Goal: Transaction & Acquisition: Purchase product/service

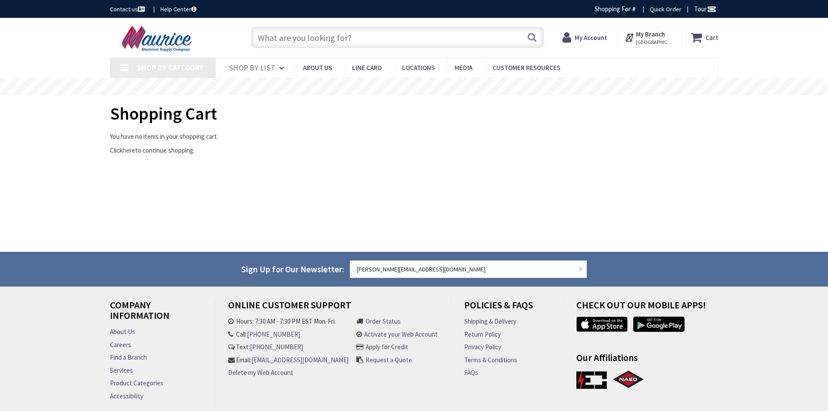
drag, startPoint x: 0, startPoint y: 0, endPoint x: 354, endPoint y: 39, distance: 356.2
click at [354, 39] on input "text" at bounding box center [398, 38] width 294 height 22
type input "[GEOGRAPHIC_DATA], [STREET_ADDRESS][PERSON_NAME]"
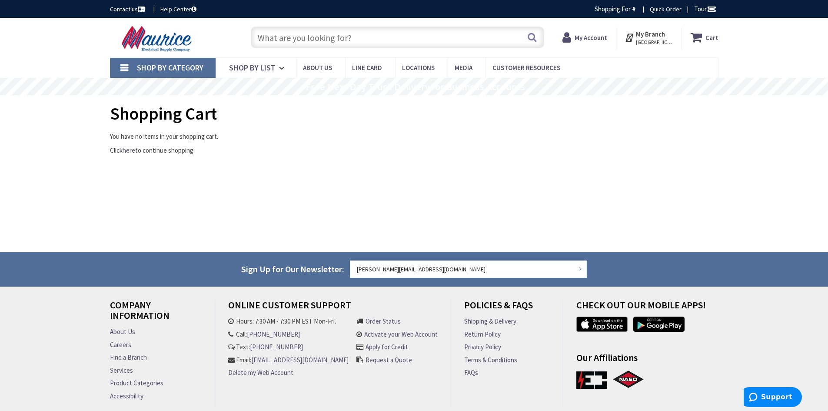
type input "I"
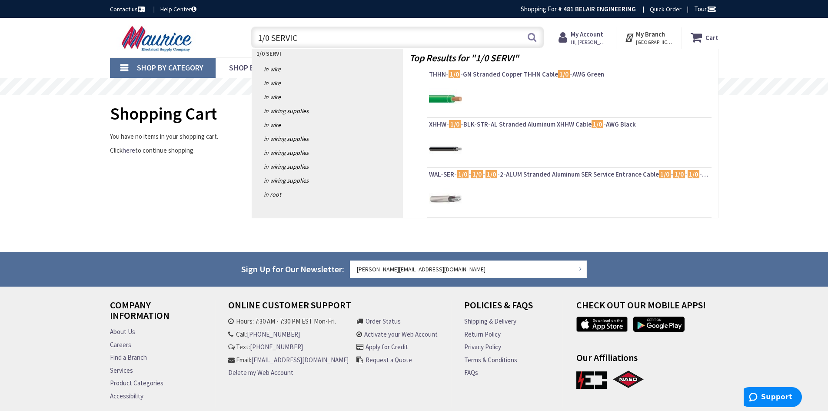
type input "1/0 SERVICE"
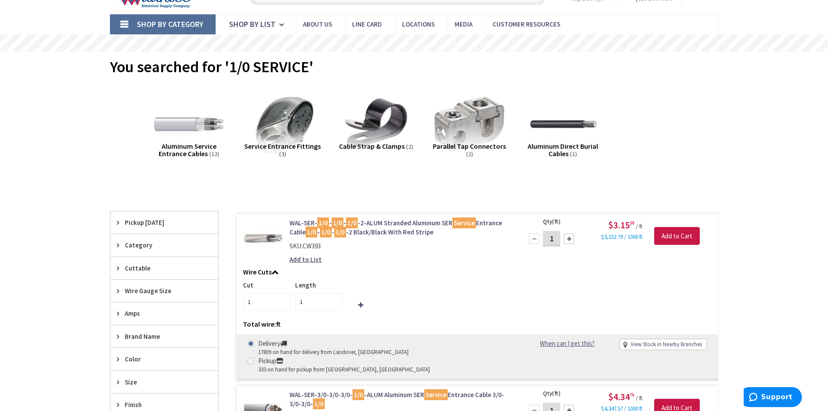
click at [254, 357] on span at bounding box center [250, 360] width 7 height 7
click at [255, 358] on input "Pickup 333 on hand for pickup from Annapolis, MD" at bounding box center [253, 361] width 6 height 6
radio input "true"
click at [632, 345] on link "View Stock in Nearby Branches" at bounding box center [666, 345] width 71 height 8
select select "data-availability"
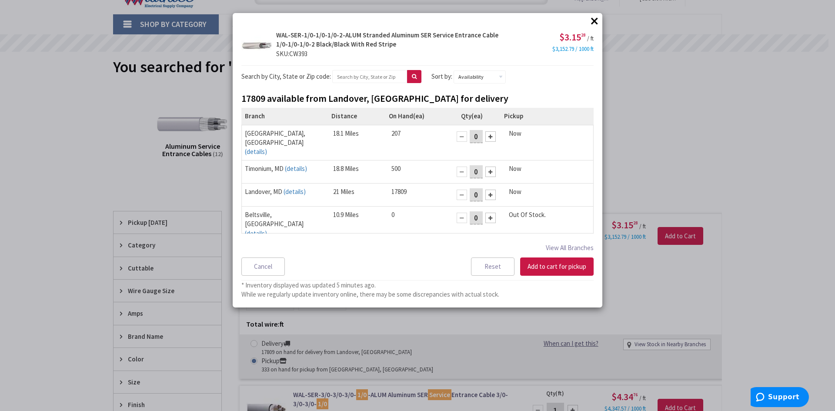
drag, startPoint x: 474, startPoint y: 184, endPoint x: 458, endPoint y: 181, distance: 16.4
click at [458, 187] on div "0" at bounding box center [476, 195] width 48 height 16
type input "20"
click at [546, 266] on button "Add to cart for pickup" at bounding box center [556, 266] width 73 height 18
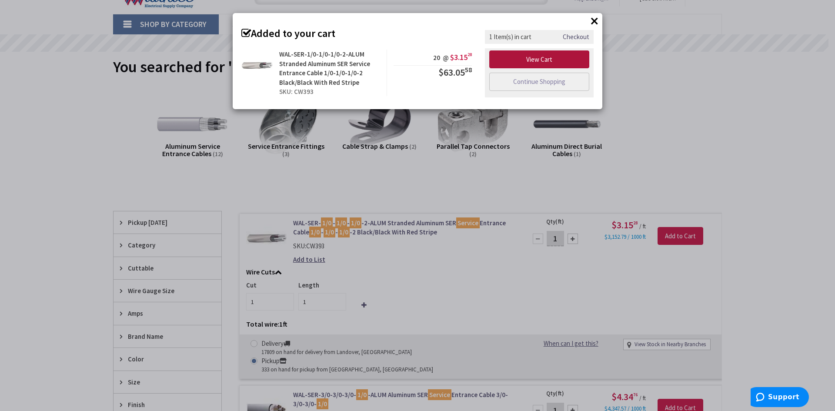
click at [550, 58] on link "View Cart" at bounding box center [539, 59] width 100 height 18
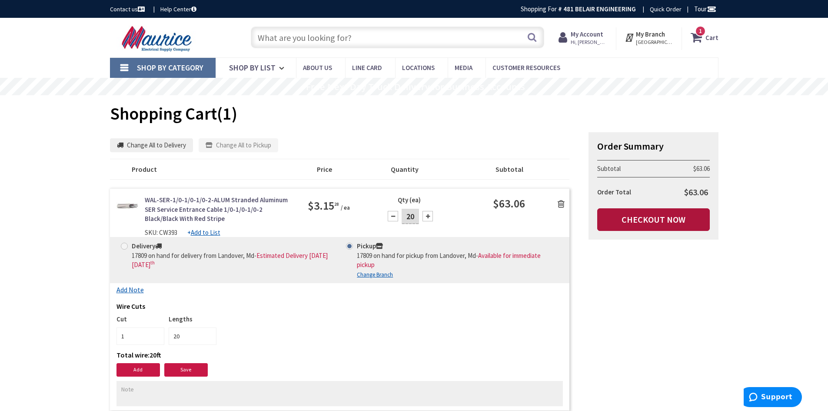
click at [618, 215] on link "Checkout Now" at bounding box center [654, 219] width 113 height 23
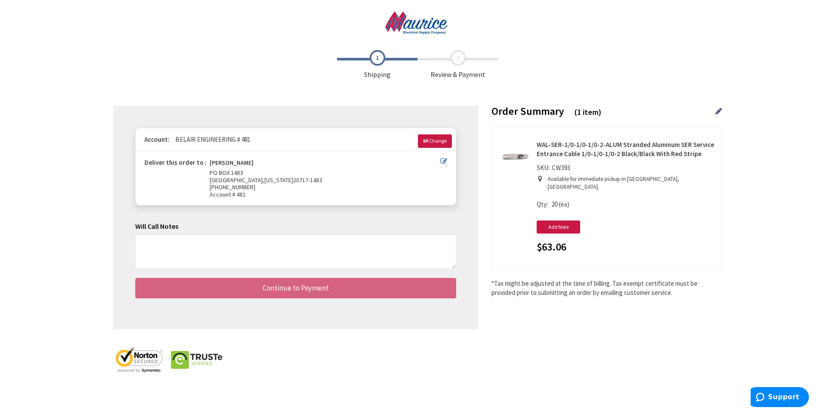
click at [447, 162] on div "Deliver this order to : RUSSELL JARRETT PO BOX 1483 MITCHELLVILLE, Maryland 207…" at bounding box center [296, 177] width 320 height 53
click at [446, 162] on icon at bounding box center [444, 161] width 7 height 7
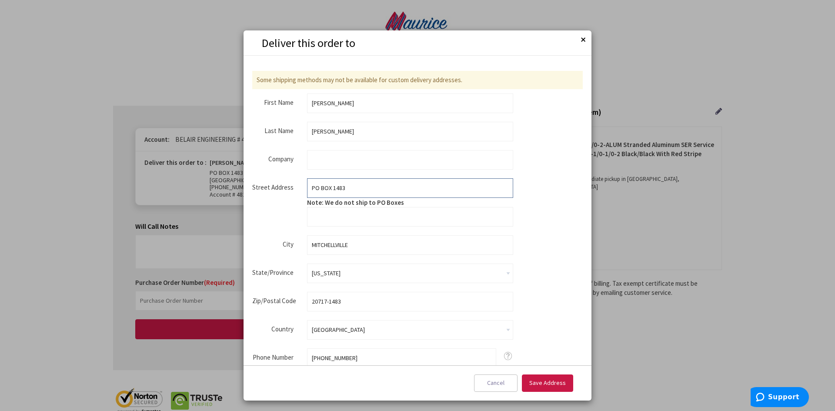
drag, startPoint x: 366, startPoint y: 186, endPoint x: 266, endPoint y: 188, distance: 99.6
click at [266, 188] on fieldset "Street Address Street Address: Line 1 PO BOX 1483 Note: We do not ship to PO Bo…" at bounding box center [382, 202] width 261 height 48
type input "15881 COMMERCE COURT"
type input "UPPER MARLBORO"
type input "20774"
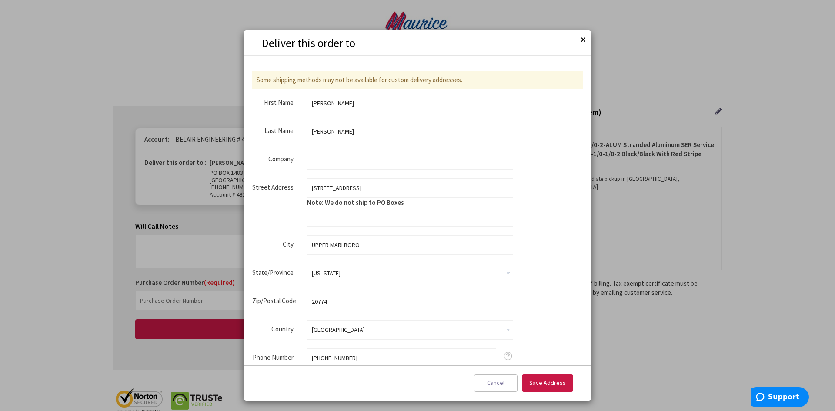
type input "3013436480"
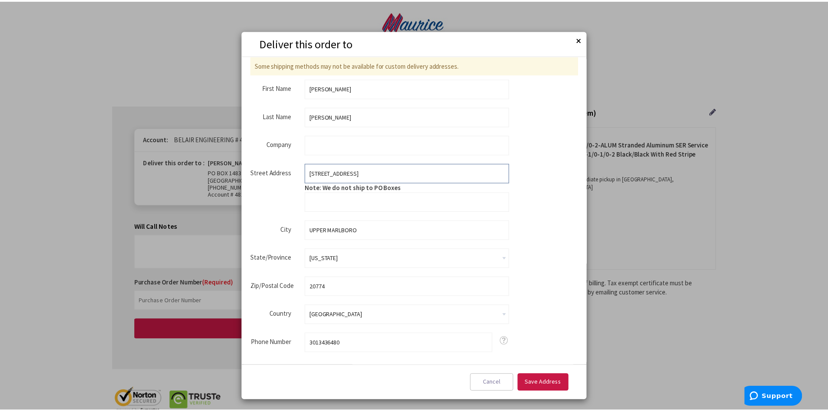
scroll to position [29, 0]
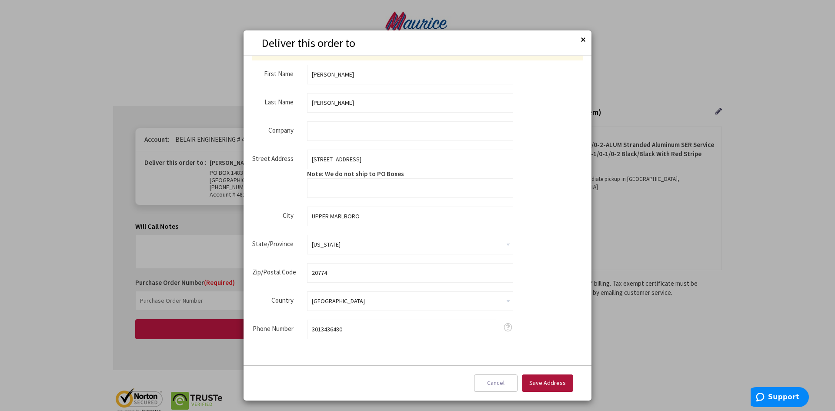
click at [540, 380] on span "Save Address" at bounding box center [547, 383] width 37 height 8
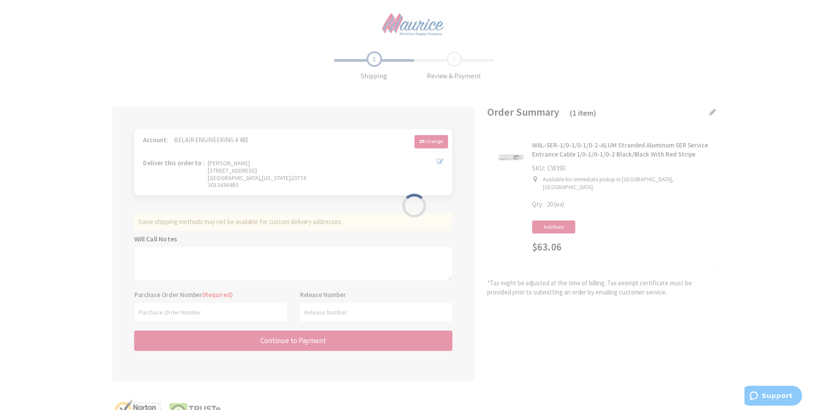
scroll to position [0, 0]
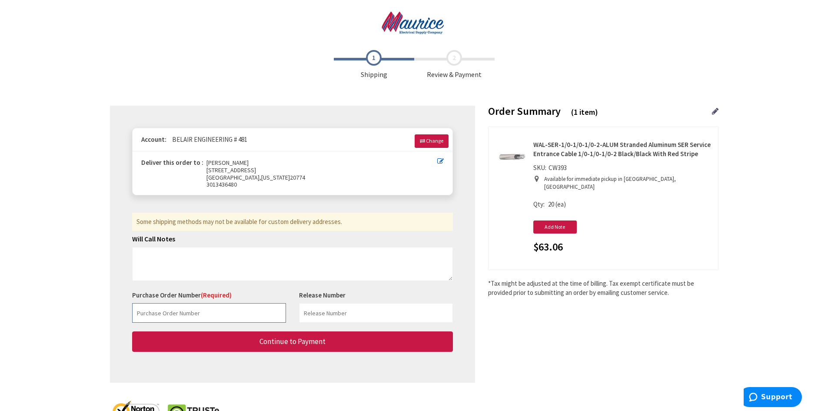
click at [200, 316] on input "text" at bounding box center [209, 313] width 154 height 20
type input "5011-210"
click at [303, 264] on textarea at bounding box center [292, 264] width 321 height 34
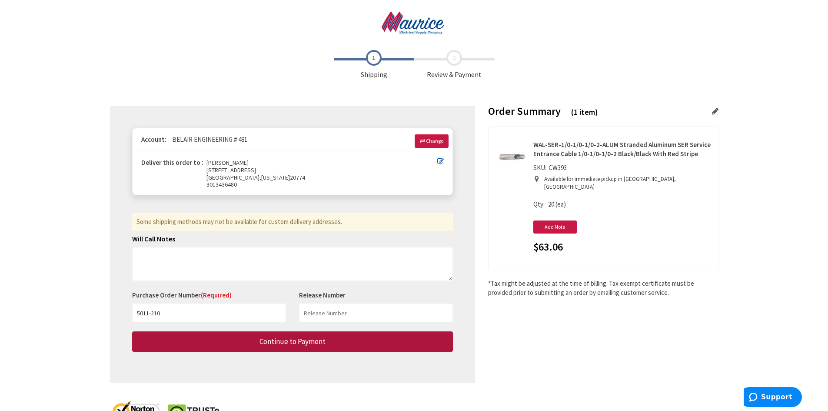
click at [298, 336] on button "Continue to Payment" at bounding box center [292, 341] width 321 height 20
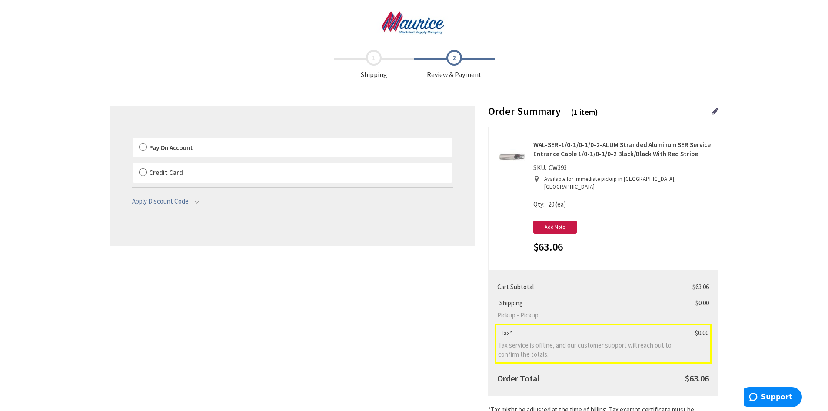
click at [163, 151] on span "Pay On Account" at bounding box center [171, 148] width 44 height 8
click at [133, 140] on input "Pay On Account" at bounding box center [133, 140] width 0 height 0
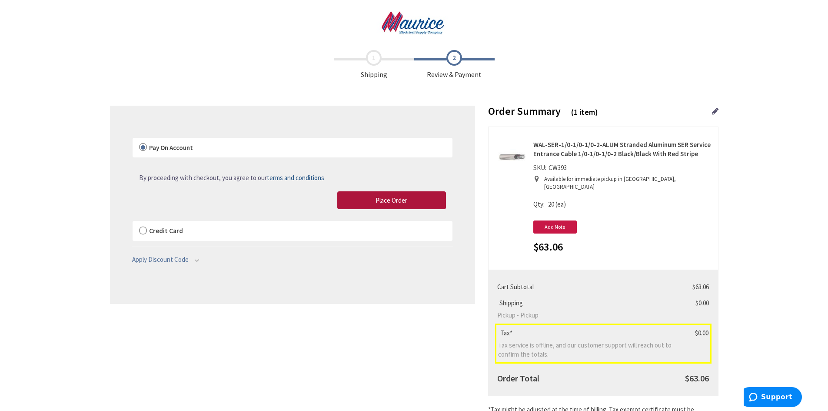
drag, startPoint x: 395, startPoint y: 203, endPoint x: 423, endPoint y: 202, distance: 28.3
click at [395, 203] on span "Place Order" at bounding box center [392, 200] width 32 height 8
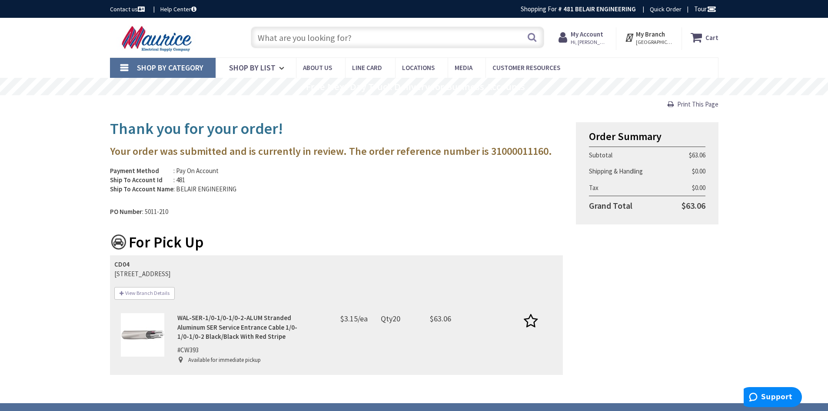
click at [448, 202] on div "Payment Method : Pay On Account Ship To Account Id : 481 Ship To Account Name :…" at bounding box center [337, 191] width 454 height 50
